Goal: Task Accomplishment & Management: Use online tool/utility

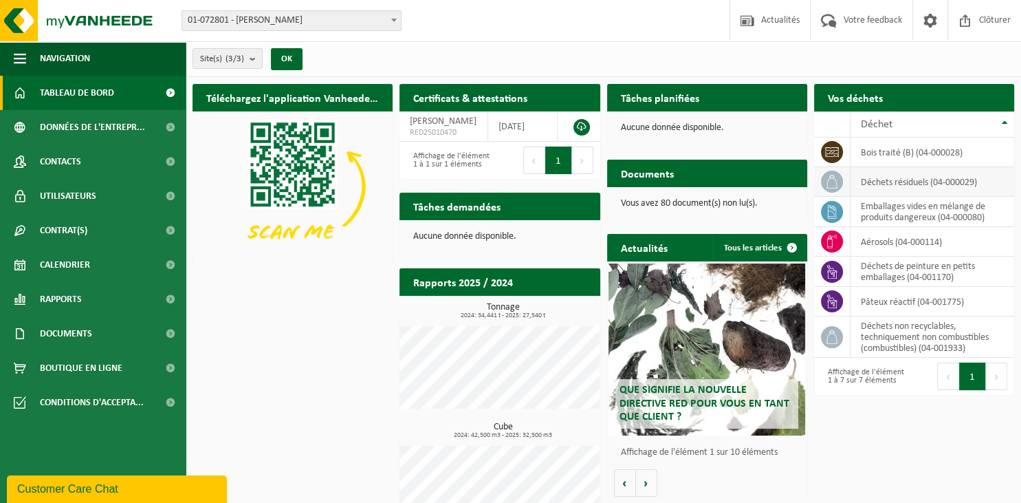
click at [829, 186] on icon at bounding box center [832, 182] width 14 height 14
click at [955, 172] on td "déchets résiduels (04-000029)" at bounding box center [933, 182] width 164 height 30
click at [885, 178] on td "déchets résiduels (04-000029)" at bounding box center [933, 182] width 164 height 30
click at [837, 178] on icon at bounding box center [832, 182] width 14 height 14
click at [882, 177] on td "déchets résiduels (04-000029)" at bounding box center [933, 182] width 164 height 30
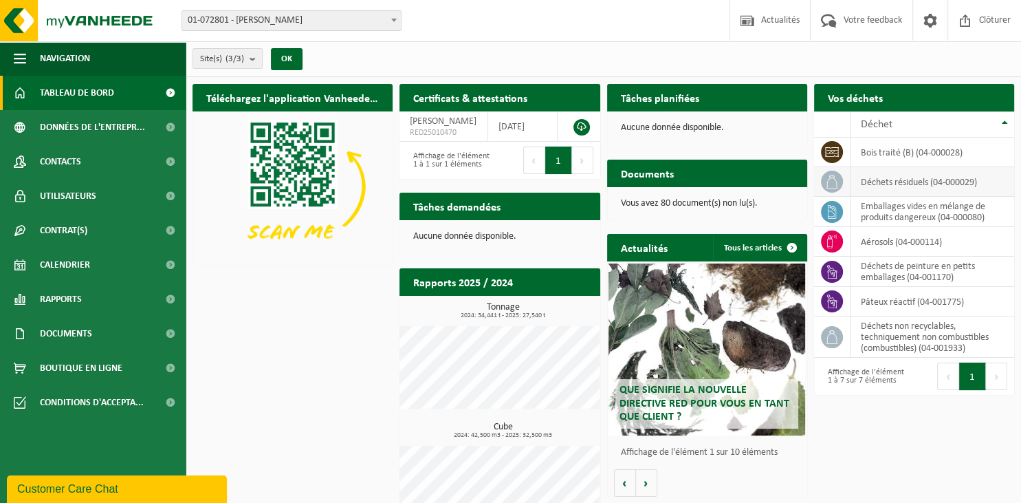
click at [824, 182] on span at bounding box center [832, 182] width 22 height 22
click at [76, 87] on span "Tableau de bord" at bounding box center [77, 93] width 74 height 34
click at [829, 178] on icon at bounding box center [832, 182] width 11 height 14
click at [930, 180] on td "déchets résiduels (04-000029)" at bounding box center [933, 182] width 164 height 30
click at [894, 184] on td "déchets résiduels (04-000029)" at bounding box center [933, 182] width 164 height 30
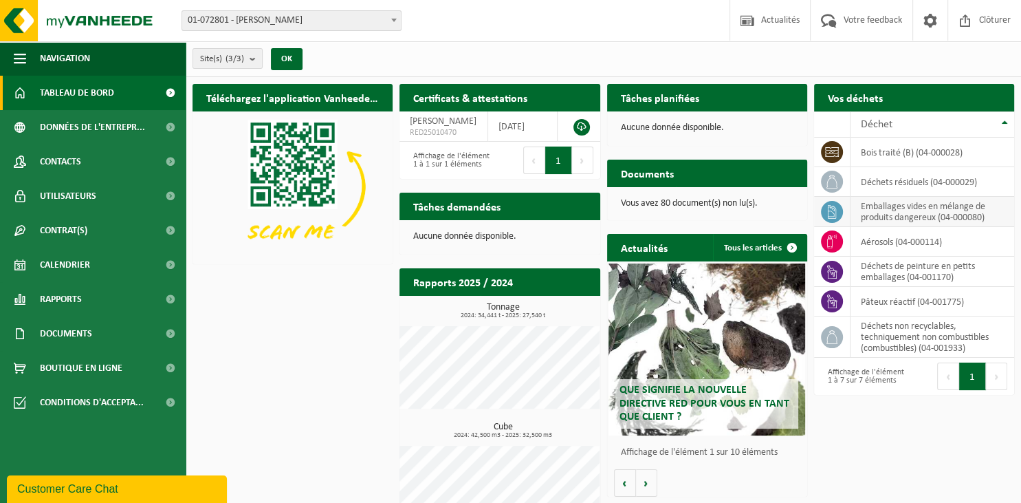
click at [829, 213] on icon at bounding box center [832, 212] width 14 height 14
click at [833, 177] on icon at bounding box center [832, 182] width 14 height 14
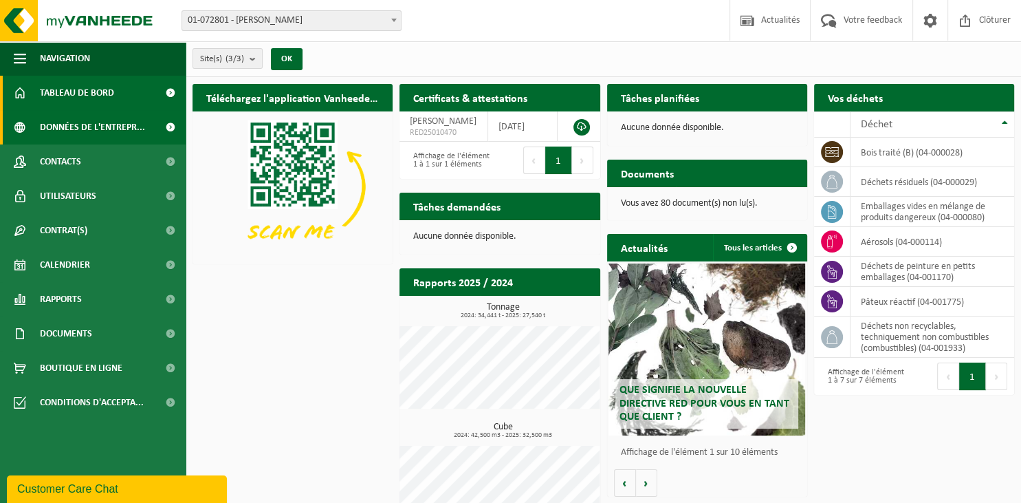
click at [100, 136] on span "Données de l'entrepr..." at bounding box center [92, 127] width 105 height 34
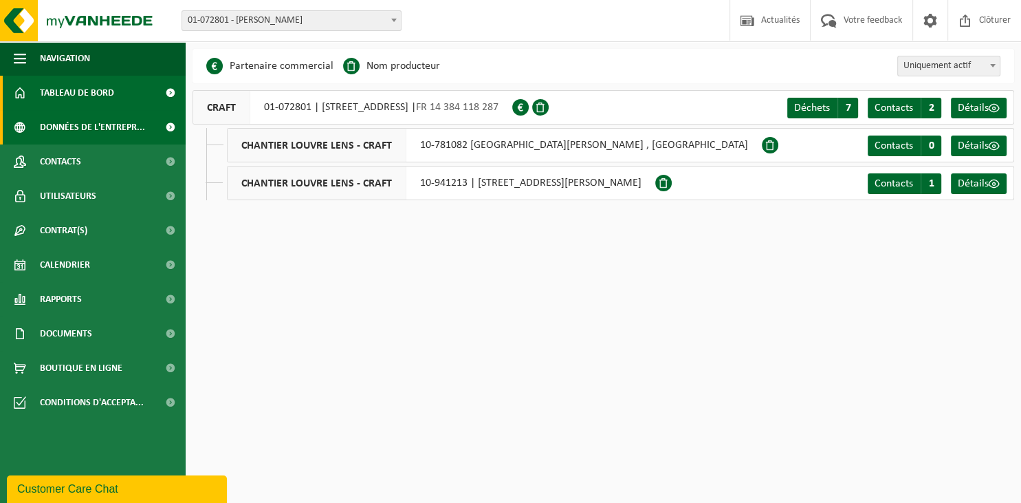
click at [85, 96] on span "Tableau de bord" at bounding box center [77, 93] width 74 height 34
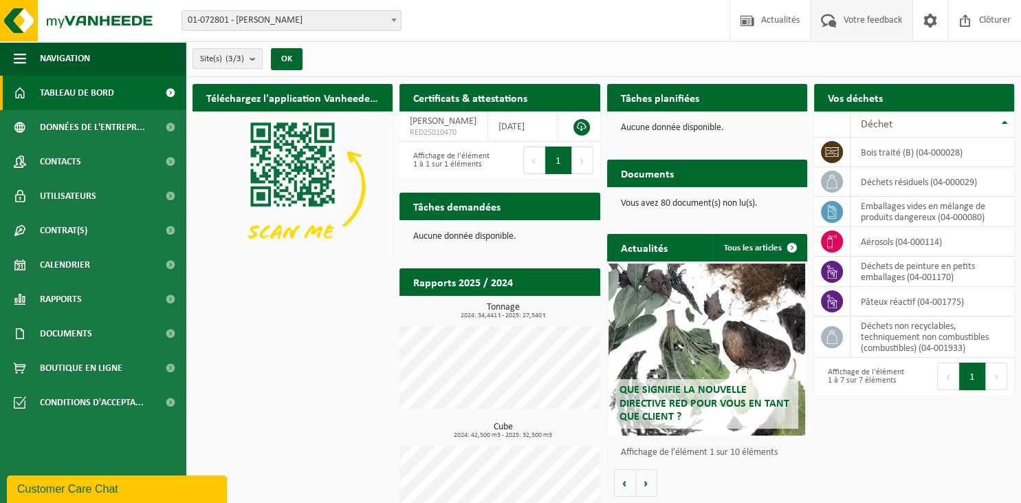
click at [840, 19] on span "Votre feedback" at bounding box center [872, 20] width 65 height 41
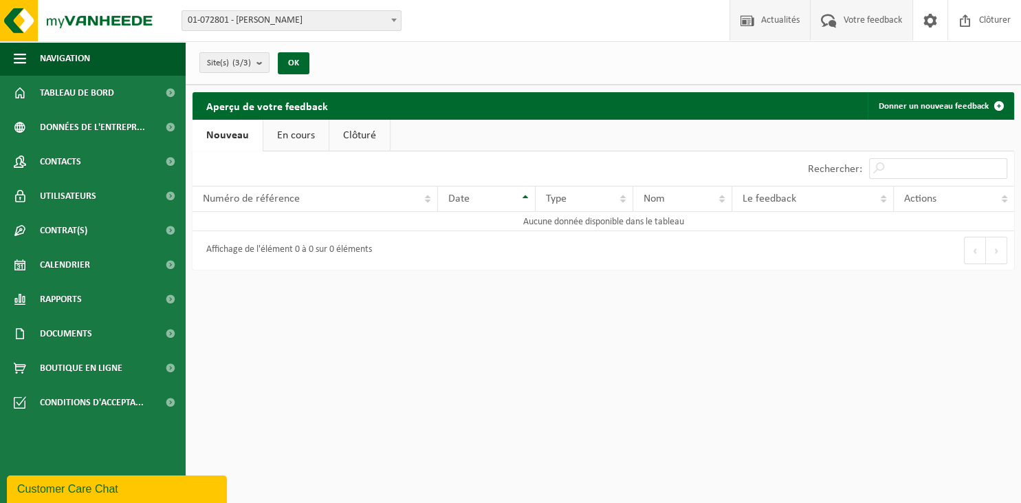
click at [777, 19] on span "Actualités" at bounding box center [780, 20] width 45 height 41
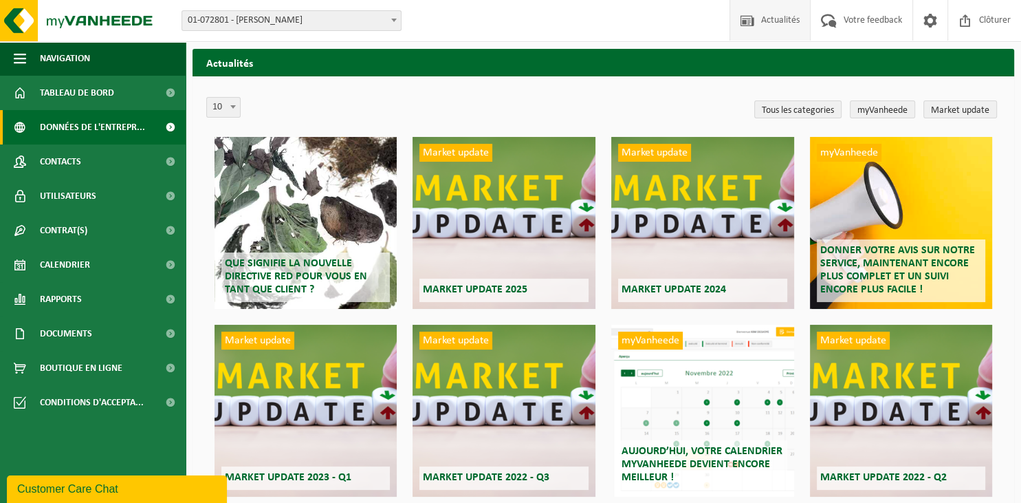
click at [90, 124] on span "Données de l'entrepr..." at bounding box center [92, 127] width 105 height 34
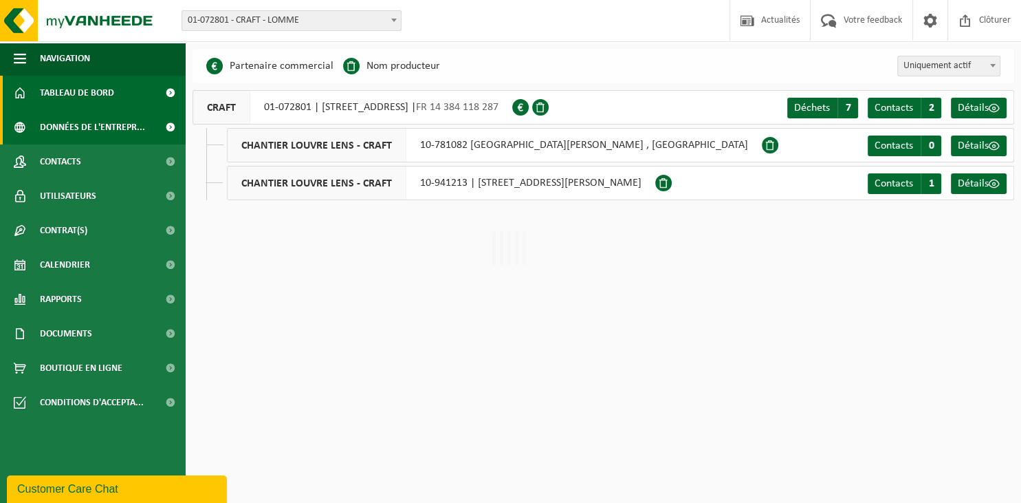
click at [83, 87] on span "Tableau de bord" at bounding box center [77, 93] width 74 height 34
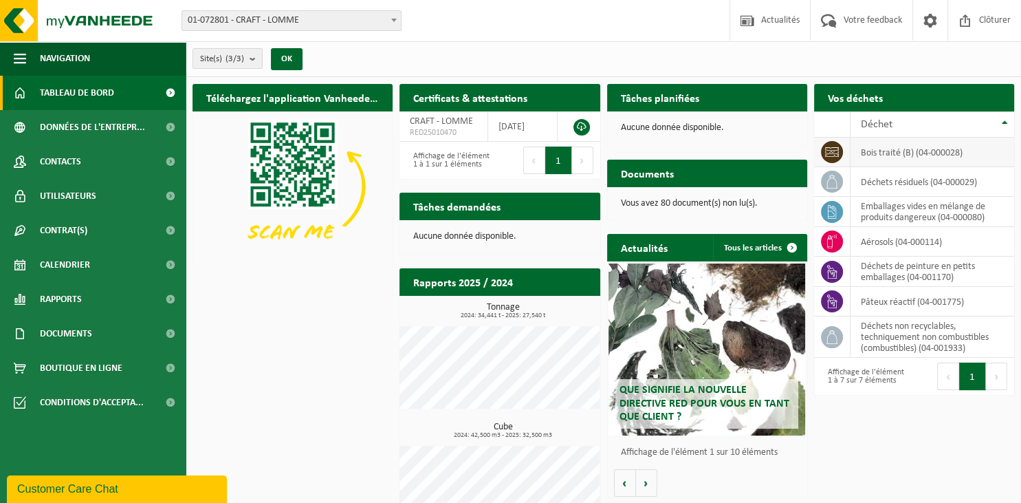
click at [829, 150] on icon at bounding box center [832, 152] width 14 height 10
click at [829, 185] on icon at bounding box center [832, 182] width 14 height 14
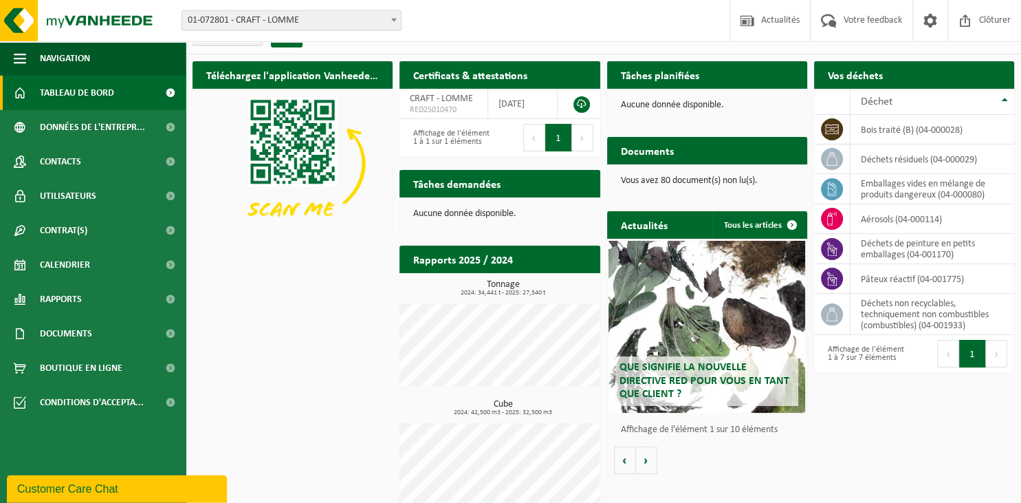
scroll to position [39, 0]
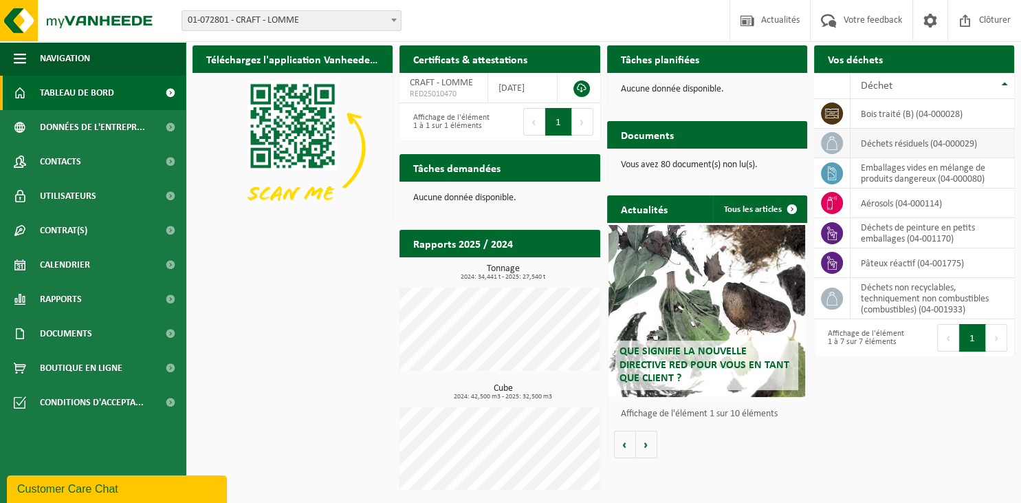
click at [846, 146] on td at bounding box center [832, 144] width 36 height 30
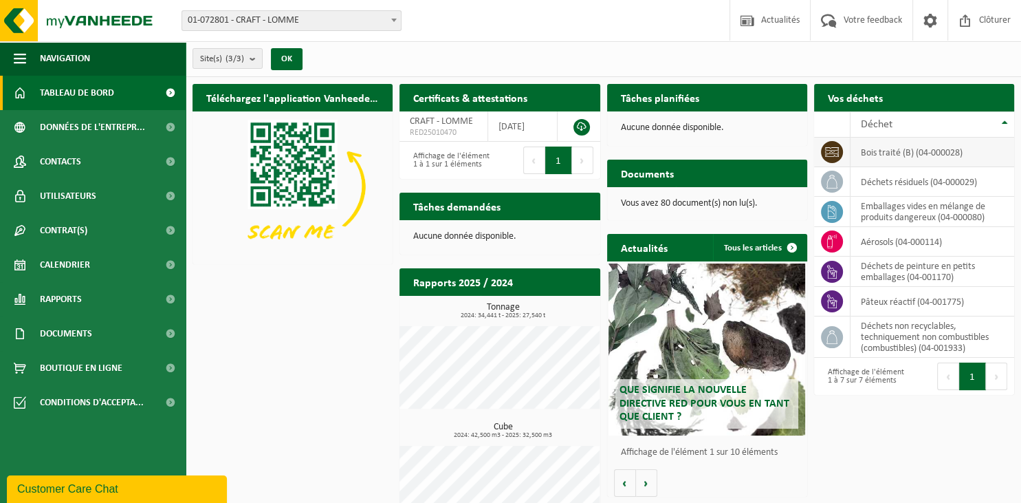
click at [876, 156] on td "bois traité (B) (04-000028)" at bounding box center [933, 153] width 164 height 30
click at [656, 128] on p "Aucune donnée disponible." at bounding box center [707, 128] width 173 height 10
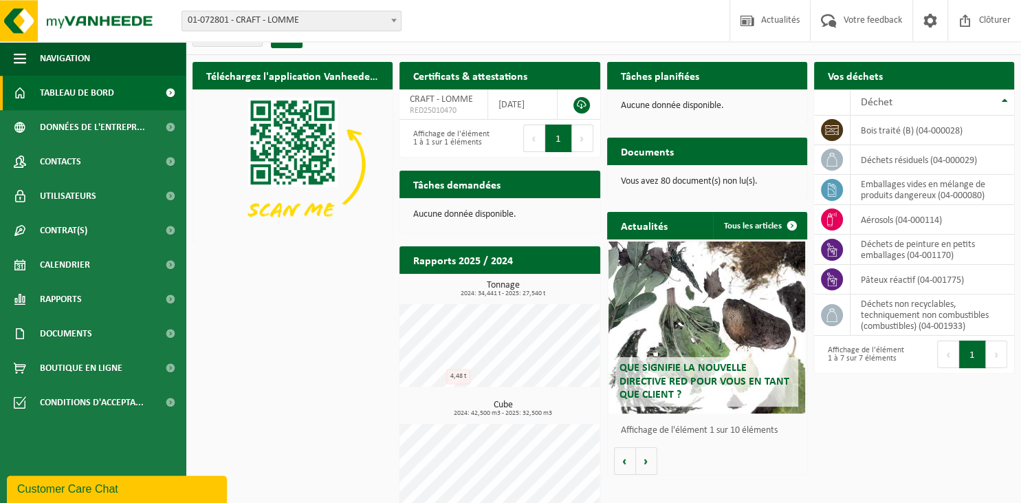
scroll to position [39, 0]
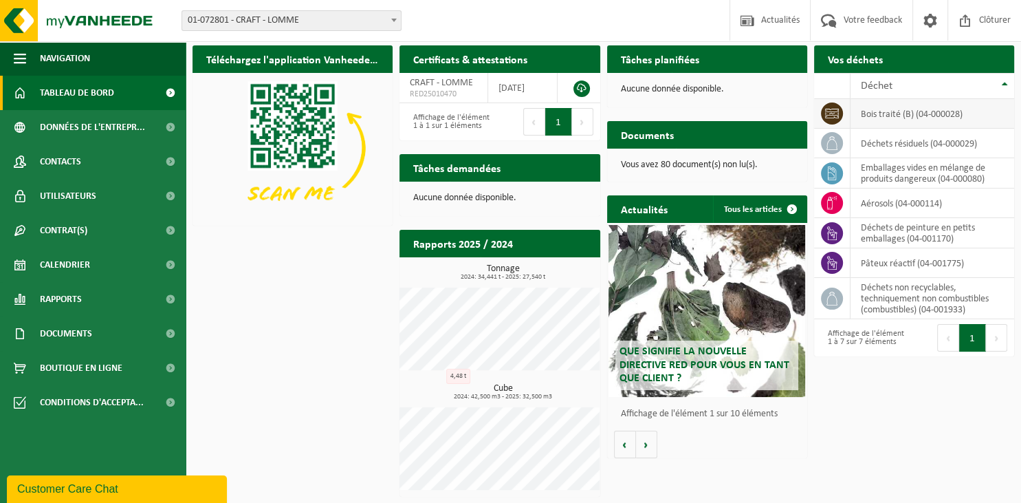
click at [915, 114] on td "bois traité (B) (04-000028)" at bounding box center [933, 114] width 164 height 30
click at [831, 147] on icon at bounding box center [832, 143] width 14 height 14
click at [929, 23] on span at bounding box center [930, 20] width 21 height 41
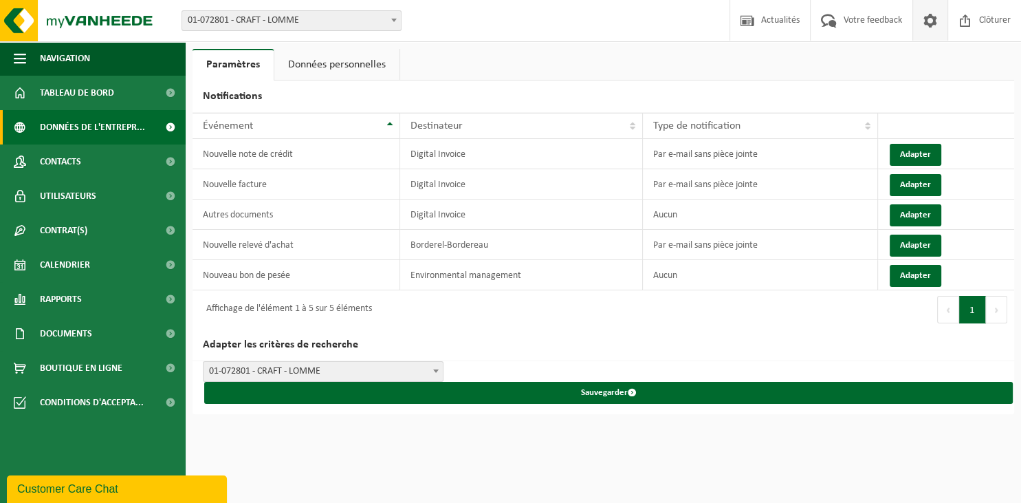
click at [84, 133] on span "Données de l'entrepr..." at bounding box center [92, 127] width 105 height 34
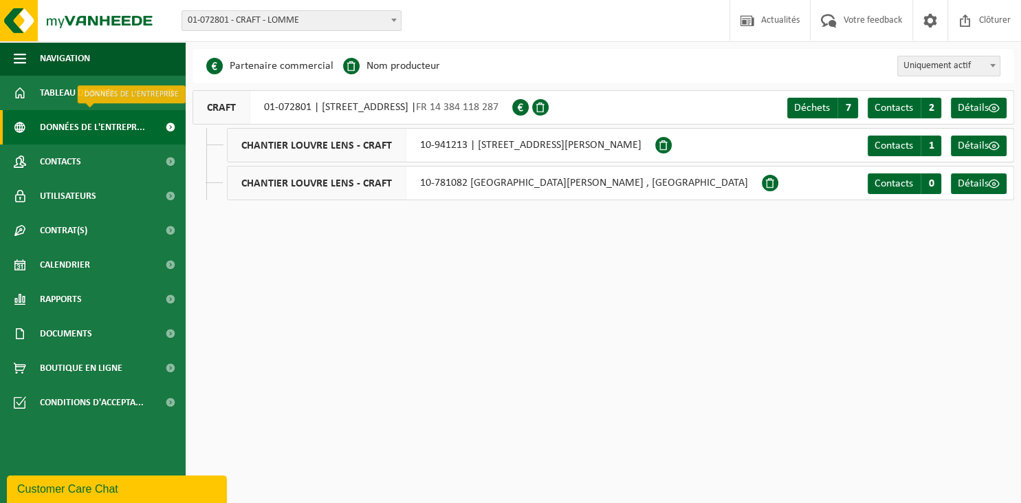
click at [62, 121] on span "Données de l'entrepr..." at bounding box center [92, 127] width 105 height 34
click at [72, 96] on span "Tableau de bord" at bounding box center [77, 93] width 74 height 34
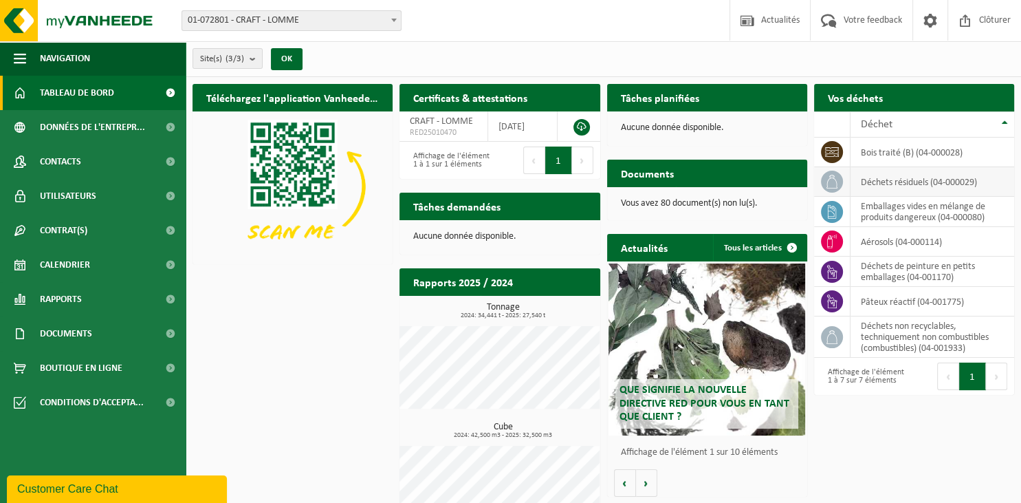
click at [905, 186] on td "déchets résiduels (04-000029)" at bounding box center [933, 182] width 164 height 30
click at [829, 181] on icon at bounding box center [832, 182] width 14 height 14
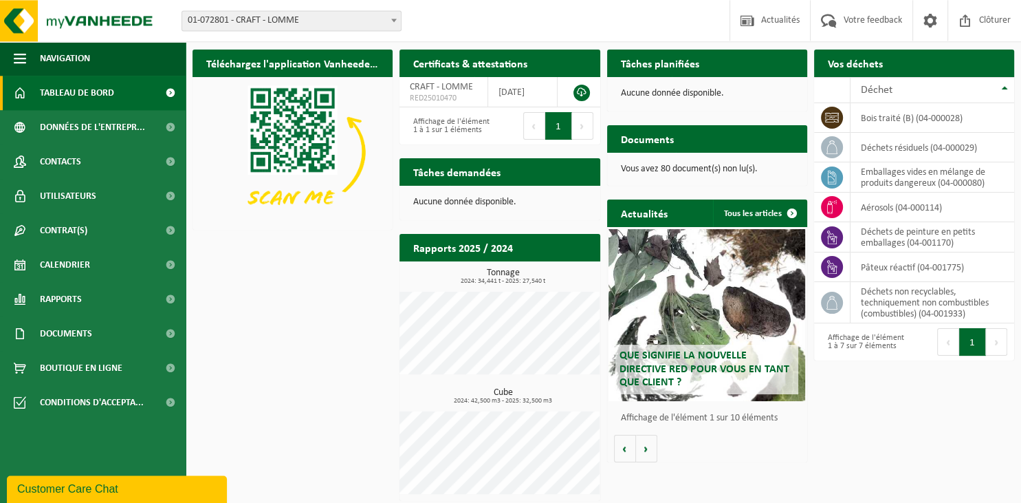
scroll to position [39, 0]
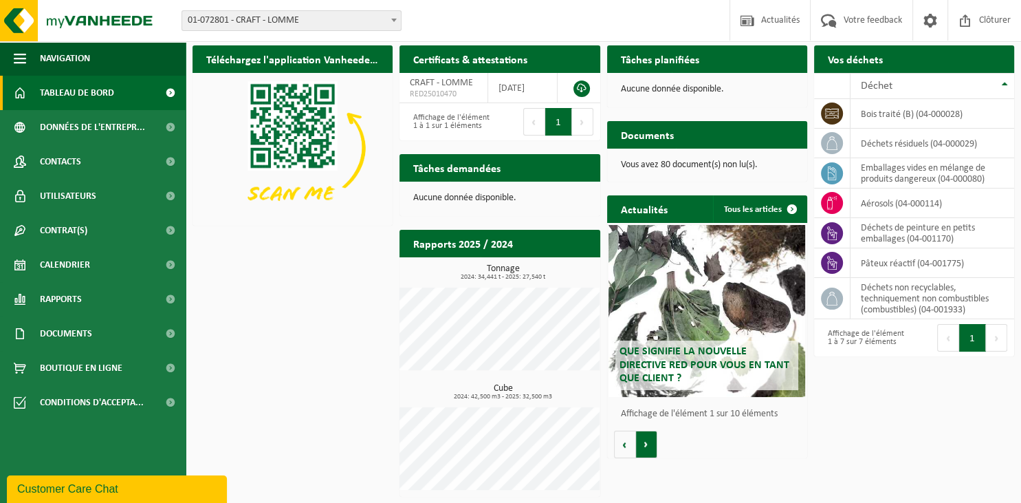
click at [646, 447] on button "Volgende" at bounding box center [646, 444] width 21 height 28
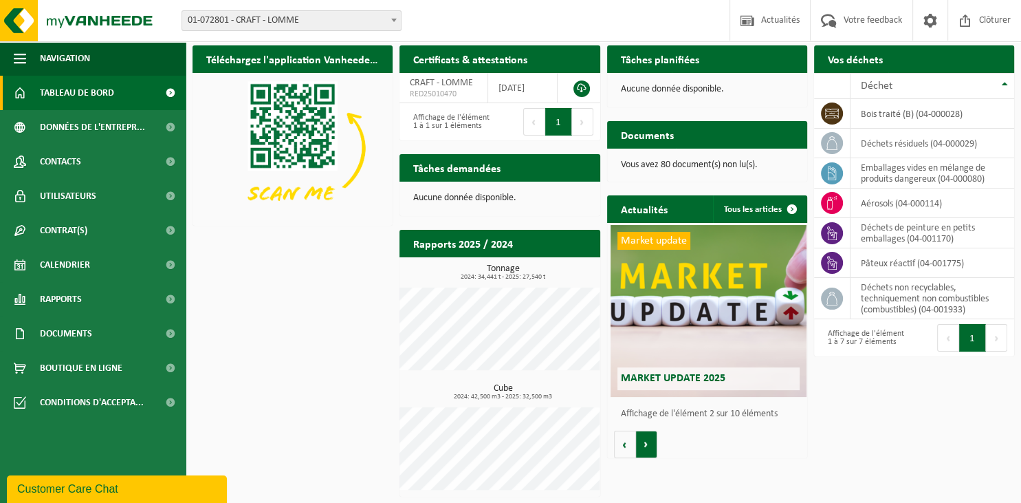
scroll to position [0, 200]
click at [629, 444] on button "Vorige" at bounding box center [625, 444] width 22 height 28
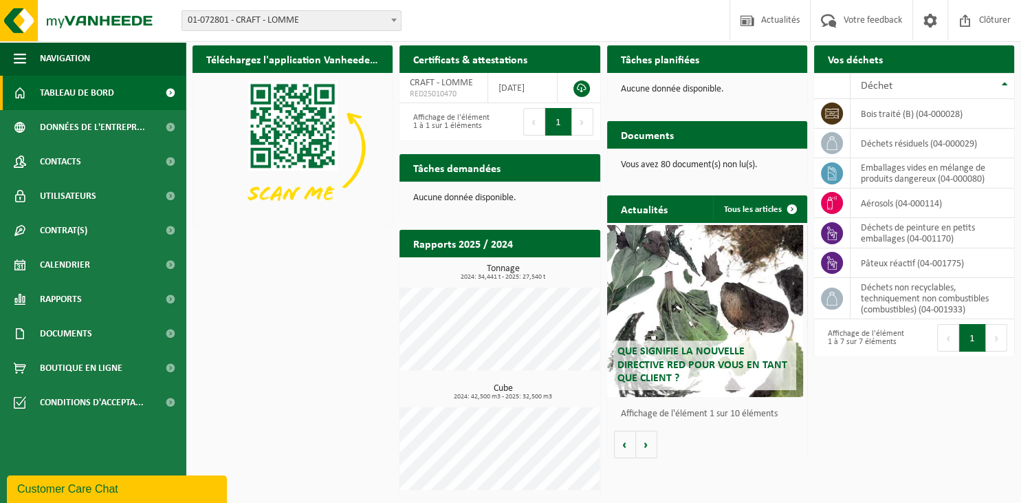
scroll to position [0, 0]
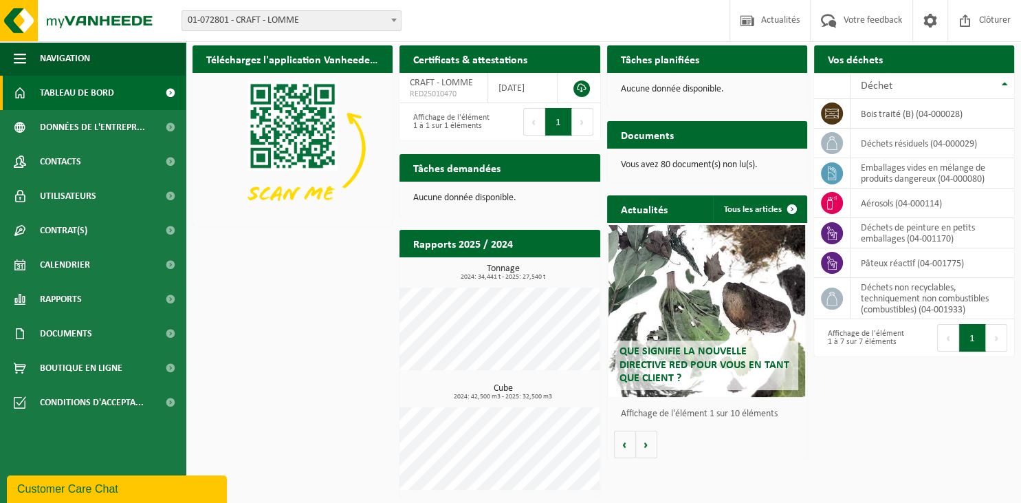
click at [428, 172] on h2 "Tâches demandées" at bounding box center [457, 167] width 115 height 27
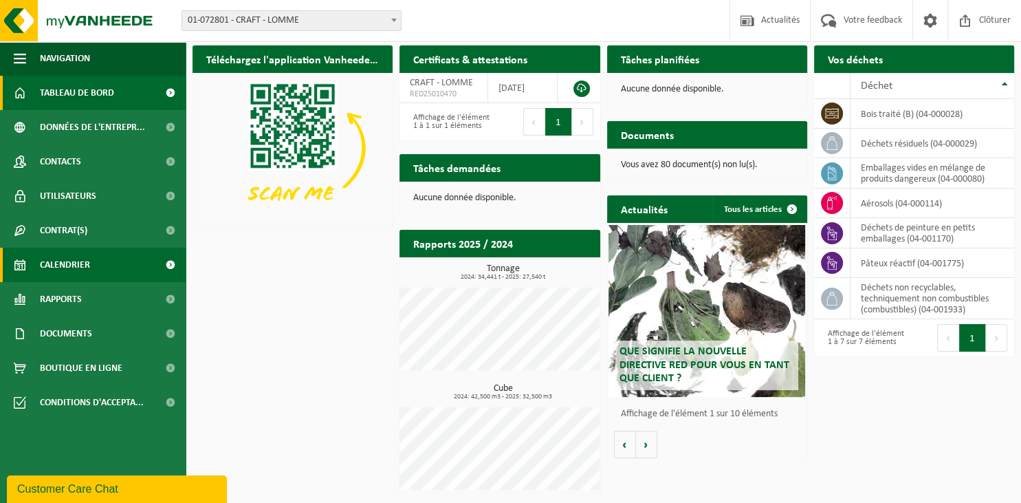
click at [75, 261] on span "Calendrier" at bounding box center [65, 265] width 50 height 34
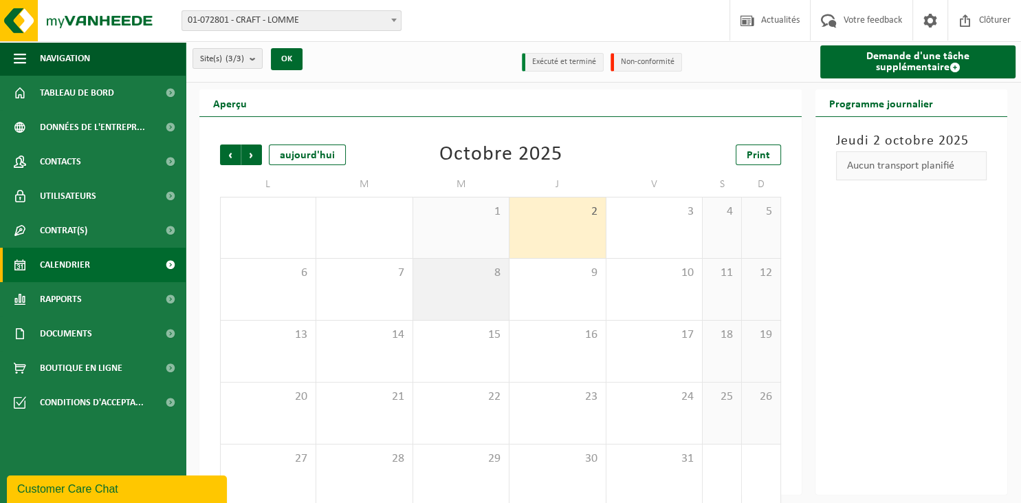
click at [435, 290] on div "8" at bounding box center [461, 289] width 96 height 61
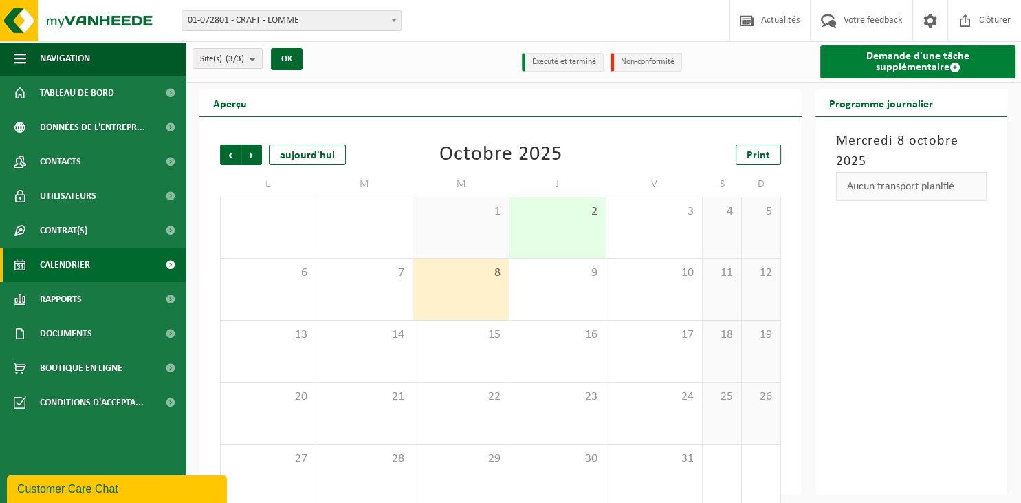
click at [873, 67] on link "Demande d'une tâche supplémentaire" at bounding box center [917, 61] width 195 height 33
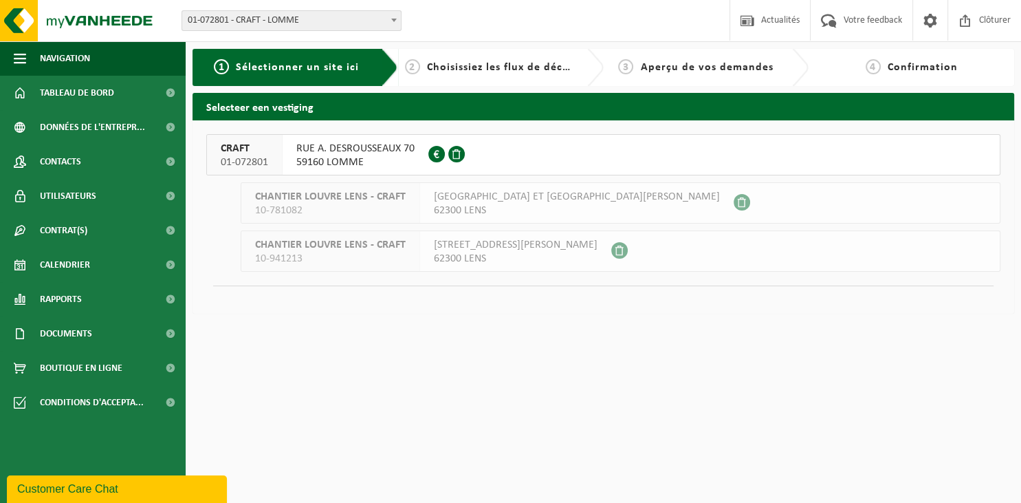
click at [358, 158] on span "59160 LOMME" at bounding box center [355, 162] width 118 height 14
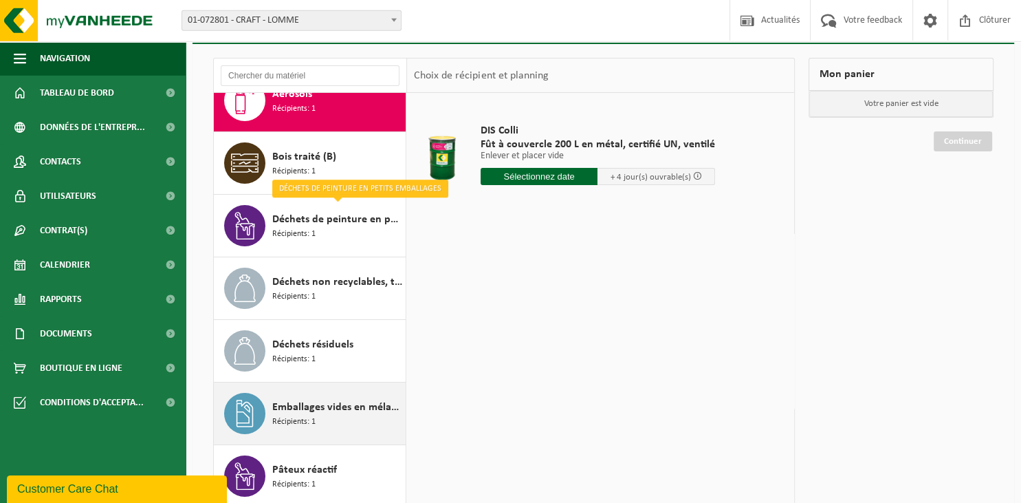
scroll to position [161, 0]
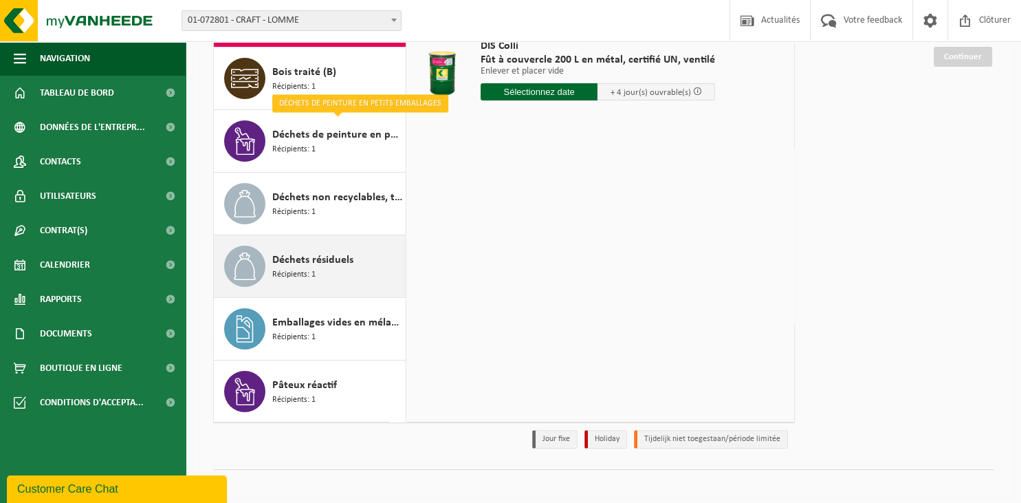
click at [315, 268] on div "Déchets résiduels Récipients: 1" at bounding box center [337, 265] width 130 height 41
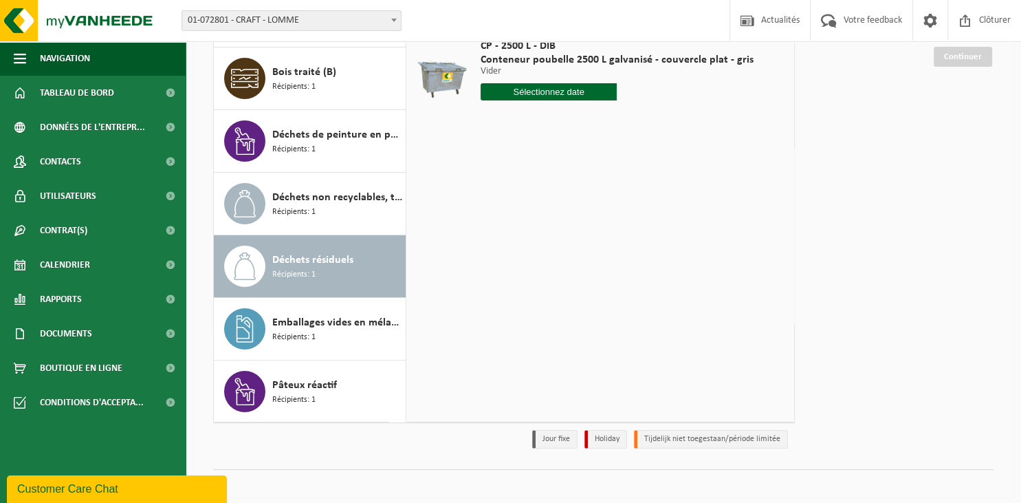
click at [557, 90] on input "text" at bounding box center [549, 91] width 137 height 17
click at [538, 189] on div "8" at bounding box center [542, 192] width 24 height 22
type input "à partir de 2025-10-08"
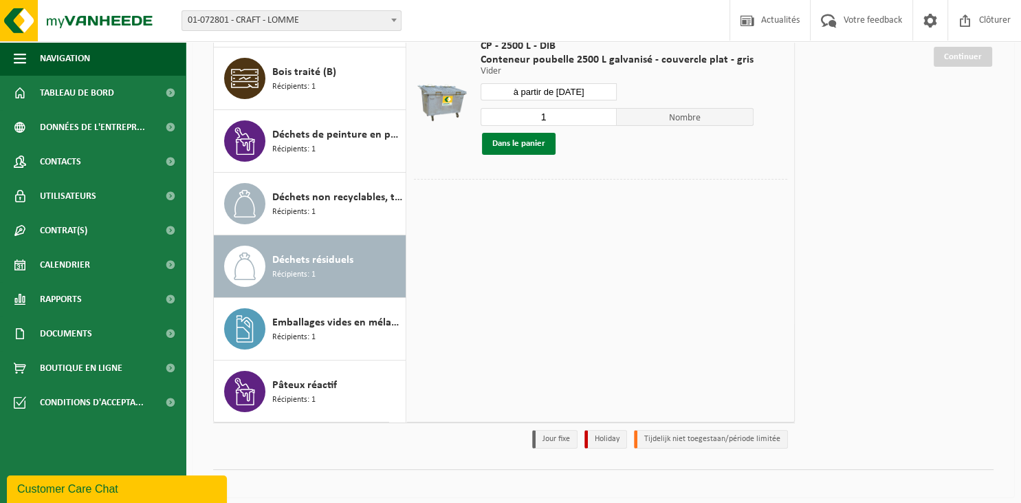
click at [524, 146] on button "Dans le panier" at bounding box center [519, 144] width 74 height 22
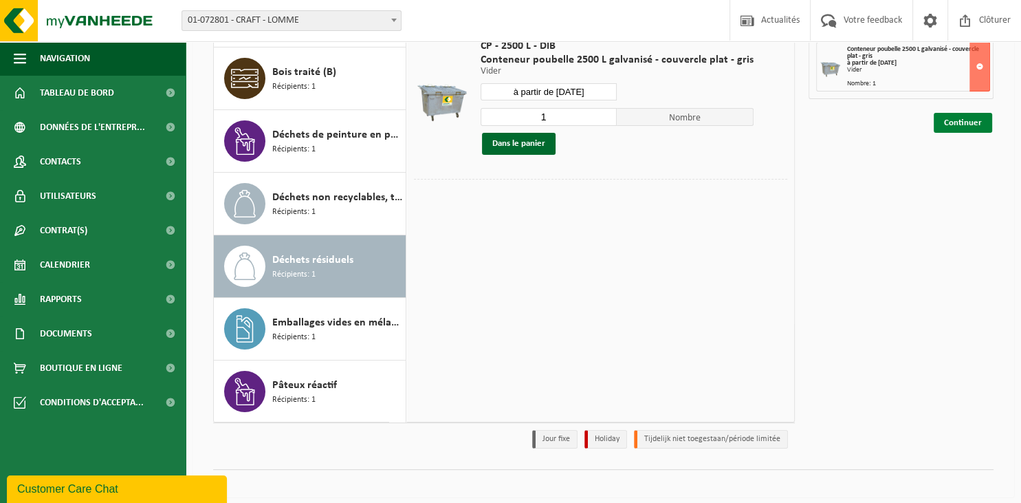
click at [959, 124] on link "Continuer" at bounding box center [963, 123] width 58 height 20
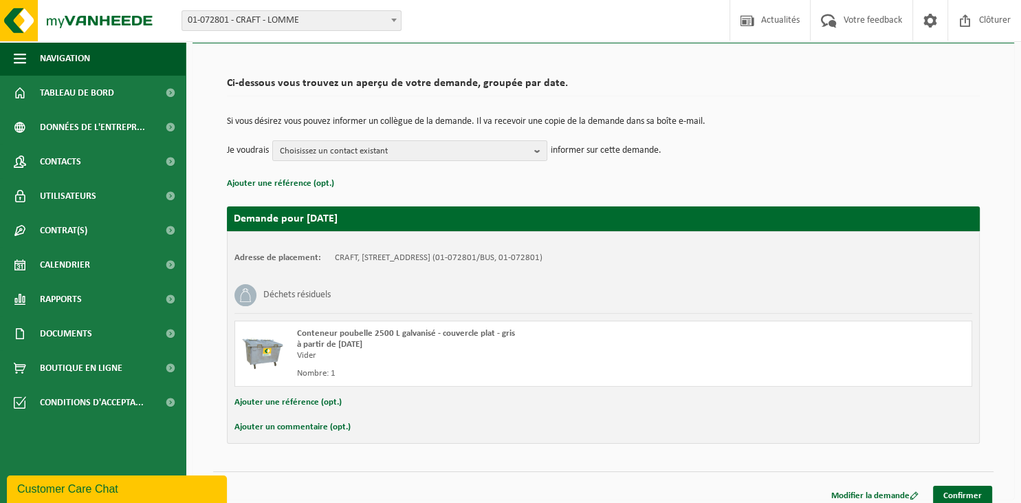
scroll to position [79, 0]
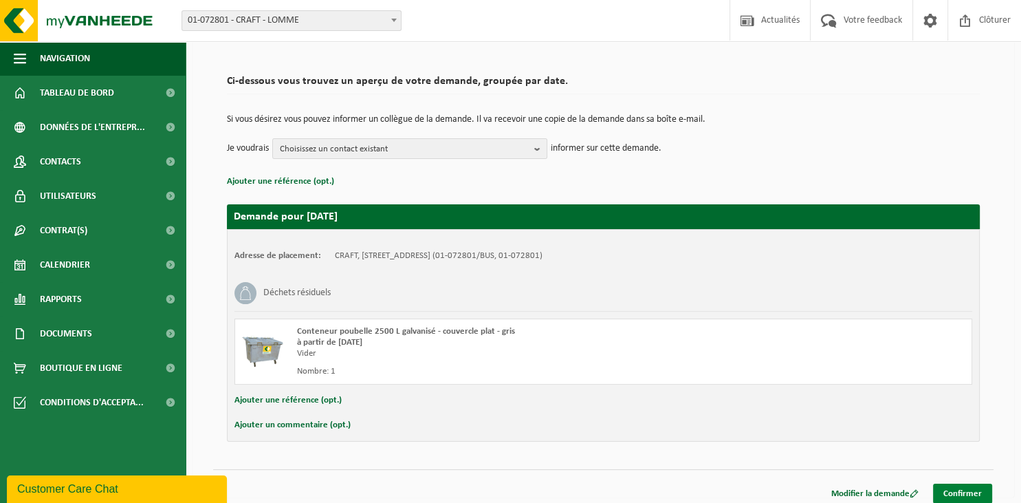
click at [961, 488] on link "Confirmer" at bounding box center [962, 493] width 59 height 20
